Goal: Use online tool/utility: Use online tool/utility

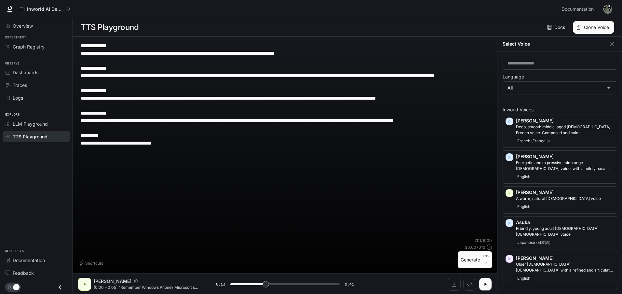
scroll to position [846, 0]
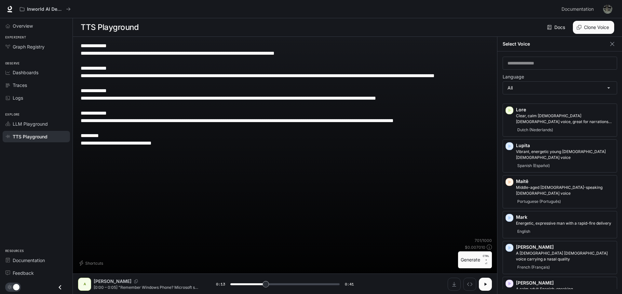
click at [484, 291] on button "button" at bounding box center [485, 284] width 13 height 13
drag, startPoint x: 267, startPoint y: 285, endPoint x: 196, endPoint y: 270, distance: 73.3
click at [196, 270] on div "**********" at bounding box center [285, 165] width 424 height 257
click at [485, 283] on button "button" at bounding box center [485, 284] width 13 height 13
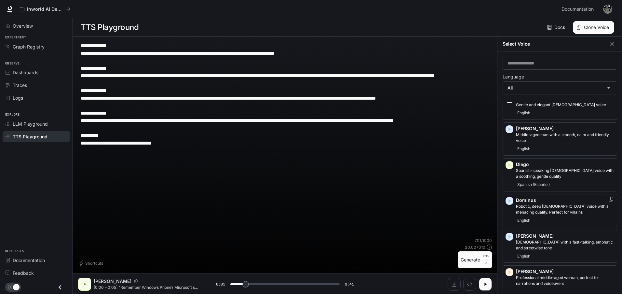
scroll to position [163, 0]
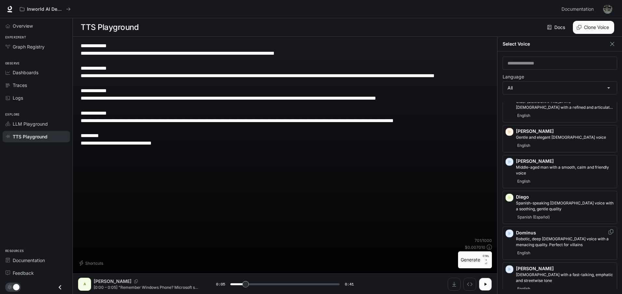
click at [510, 230] on icon "button" at bounding box center [509, 233] width 7 height 7
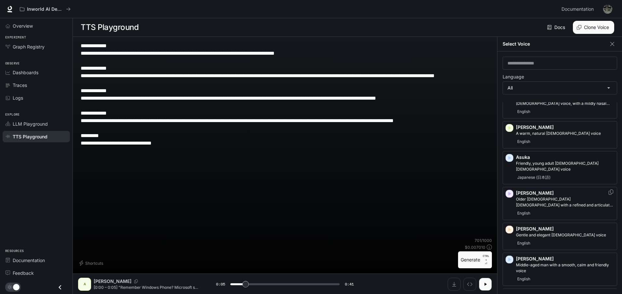
scroll to position [0, 0]
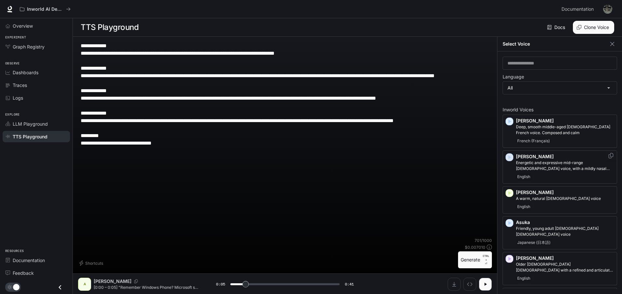
click at [509, 156] on icon "button" at bounding box center [509, 157] width 7 height 7
click at [510, 122] on icon "button" at bounding box center [510, 121] width 3 height 4
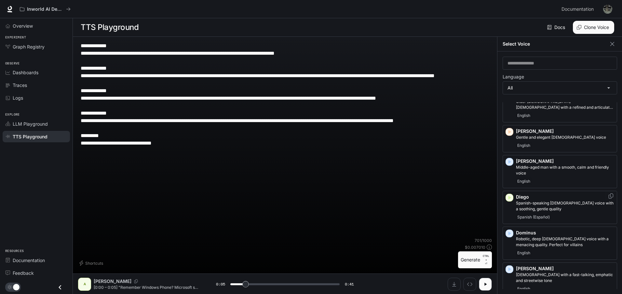
click at [509, 196] on icon "button" at bounding box center [510, 198] width 3 height 4
click at [511, 158] on icon "button" at bounding box center [509, 161] width 7 height 7
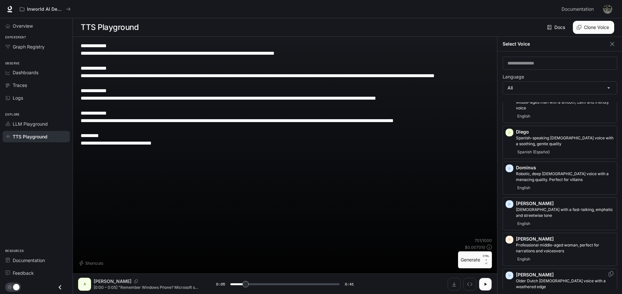
click at [510, 274] on icon "button" at bounding box center [510, 276] width 3 height 4
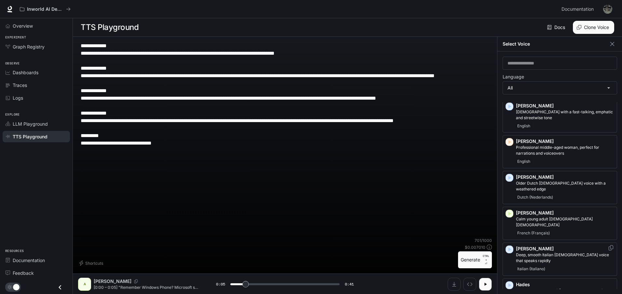
scroll to position [423, 0]
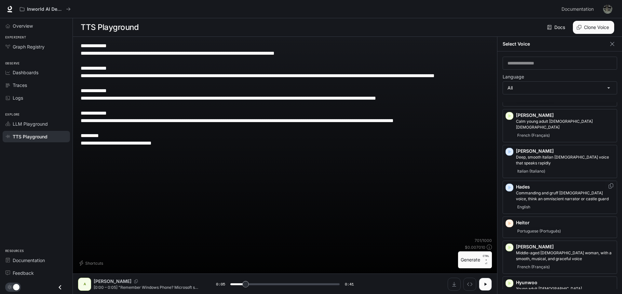
click at [512, 184] on icon "button" at bounding box center [509, 187] width 7 height 7
click at [512, 181] on div "Hades Commanding and gruff [DEMOGRAPHIC_DATA] voice, think an omniscient narrat…" at bounding box center [560, 197] width 115 height 33
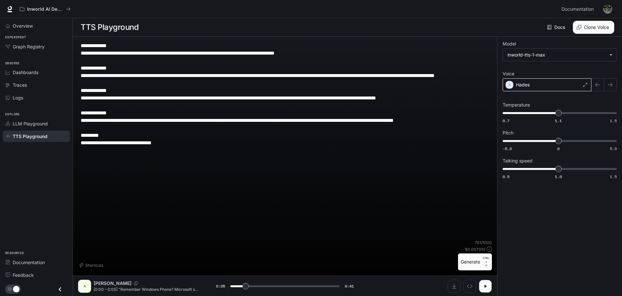
click at [528, 83] on p "Hades" at bounding box center [523, 85] width 14 height 7
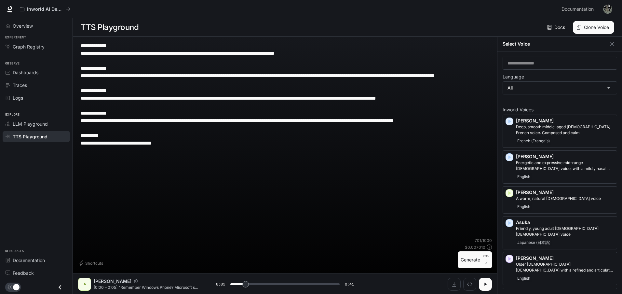
click at [488, 286] on icon "button" at bounding box center [485, 283] width 5 height 5
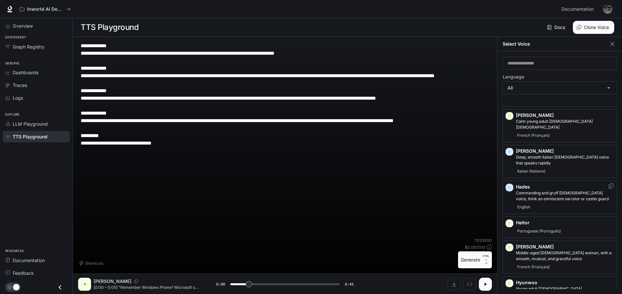
click at [510, 184] on icon "button" at bounding box center [509, 187] width 7 height 7
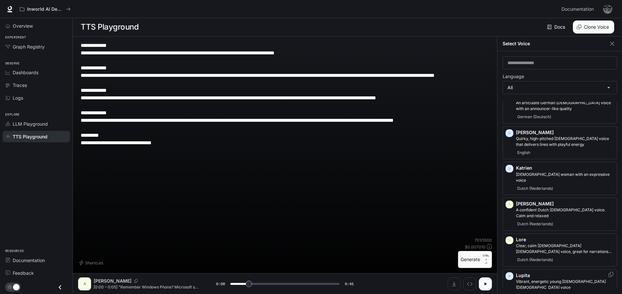
scroll to position [748, 0]
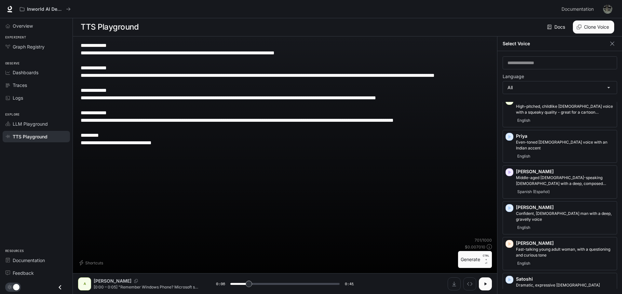
scroll to position [1236, 0]
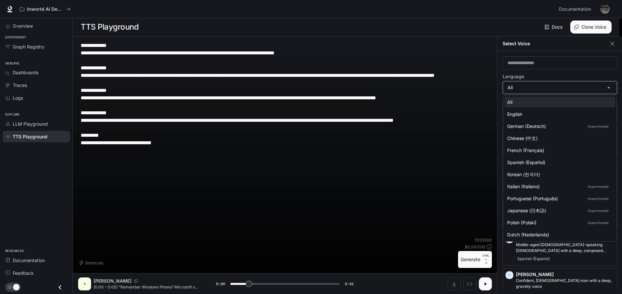
scroll to position [0, 0]
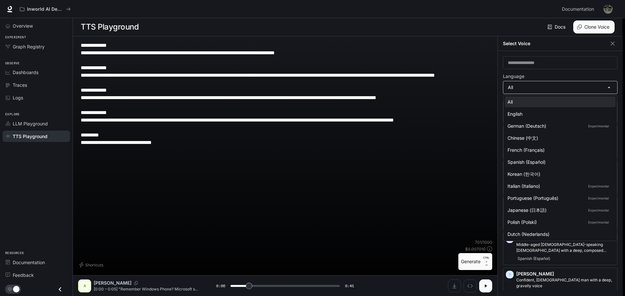
click at [584, 85] on body "**********" at bounding box center [312, 148] width 625 height 297
click at [539, 114] on div "English" at bounding box center [558, 114] width 103 height 7
type input "*"
type input "*****"
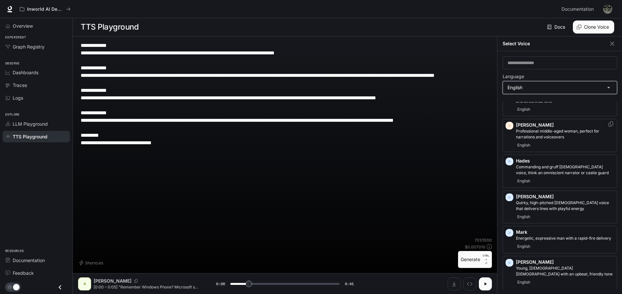
scroll to position [72, 0]
